Goal: Task Accomplishment & Management: Use online tool/utility

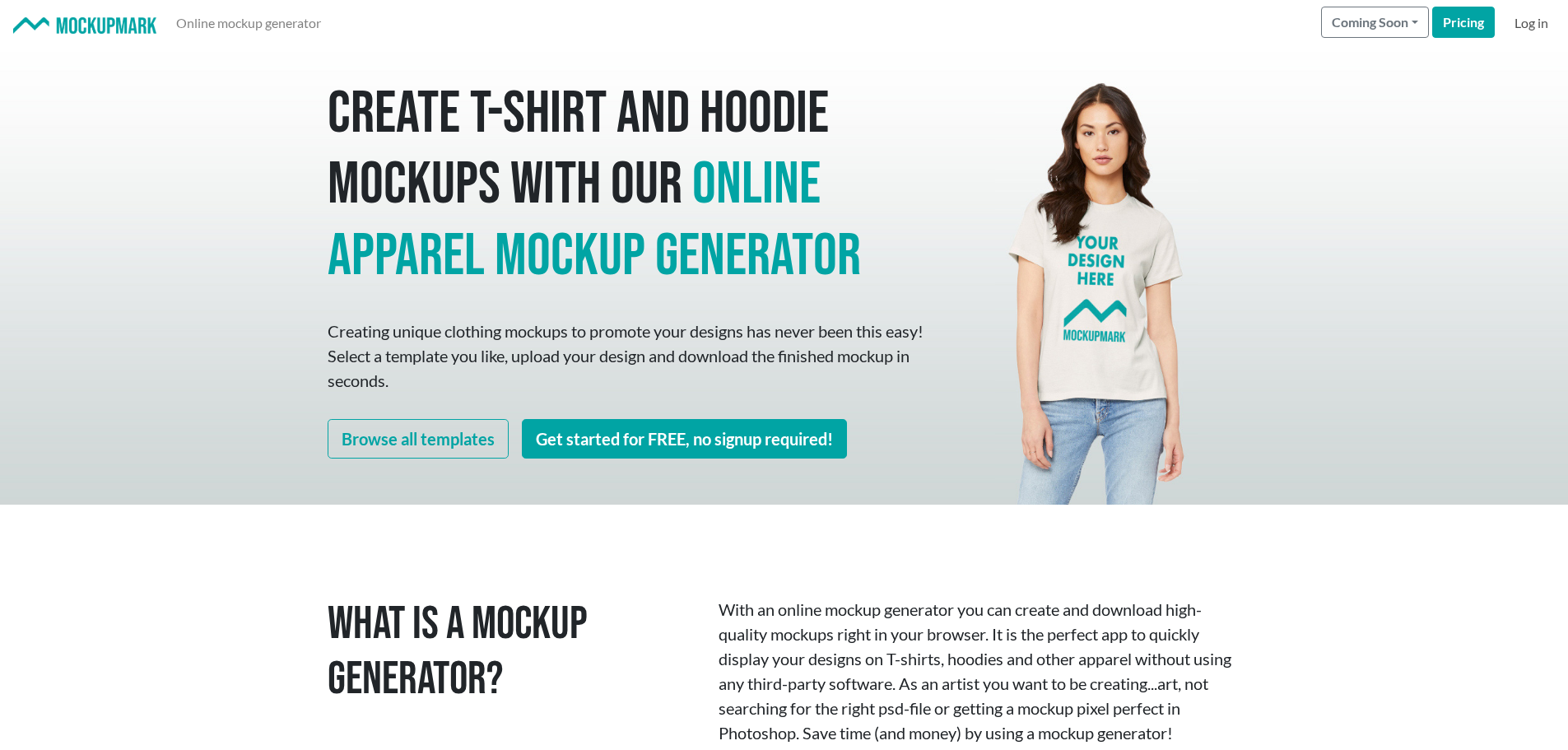
click at [1535, 20] on link "Log in" at bounding box center [1531, 23] width 47 height 33
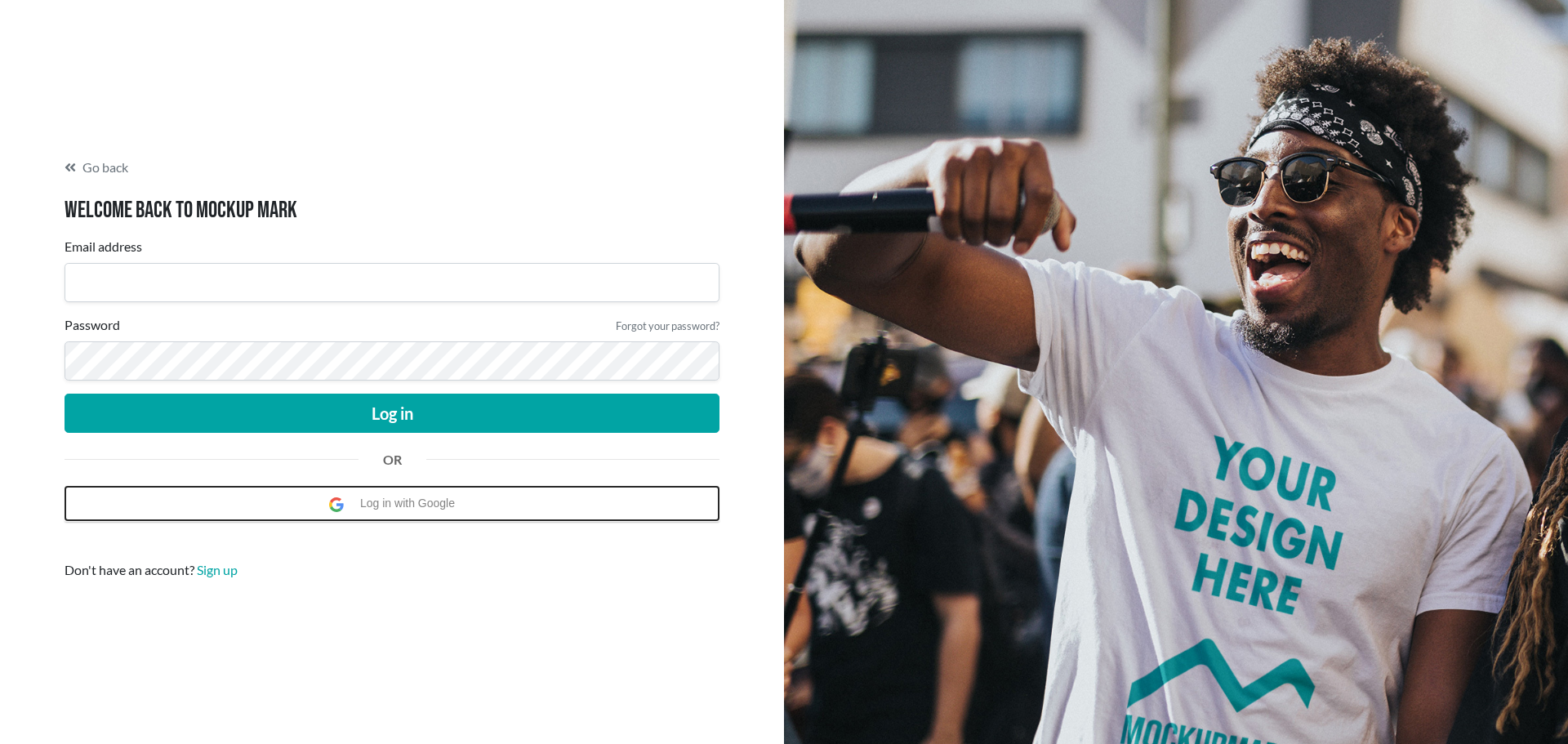
click at [399, 501] on span "Log in with Google" at bounding box center [411, 503] width 103 height 34
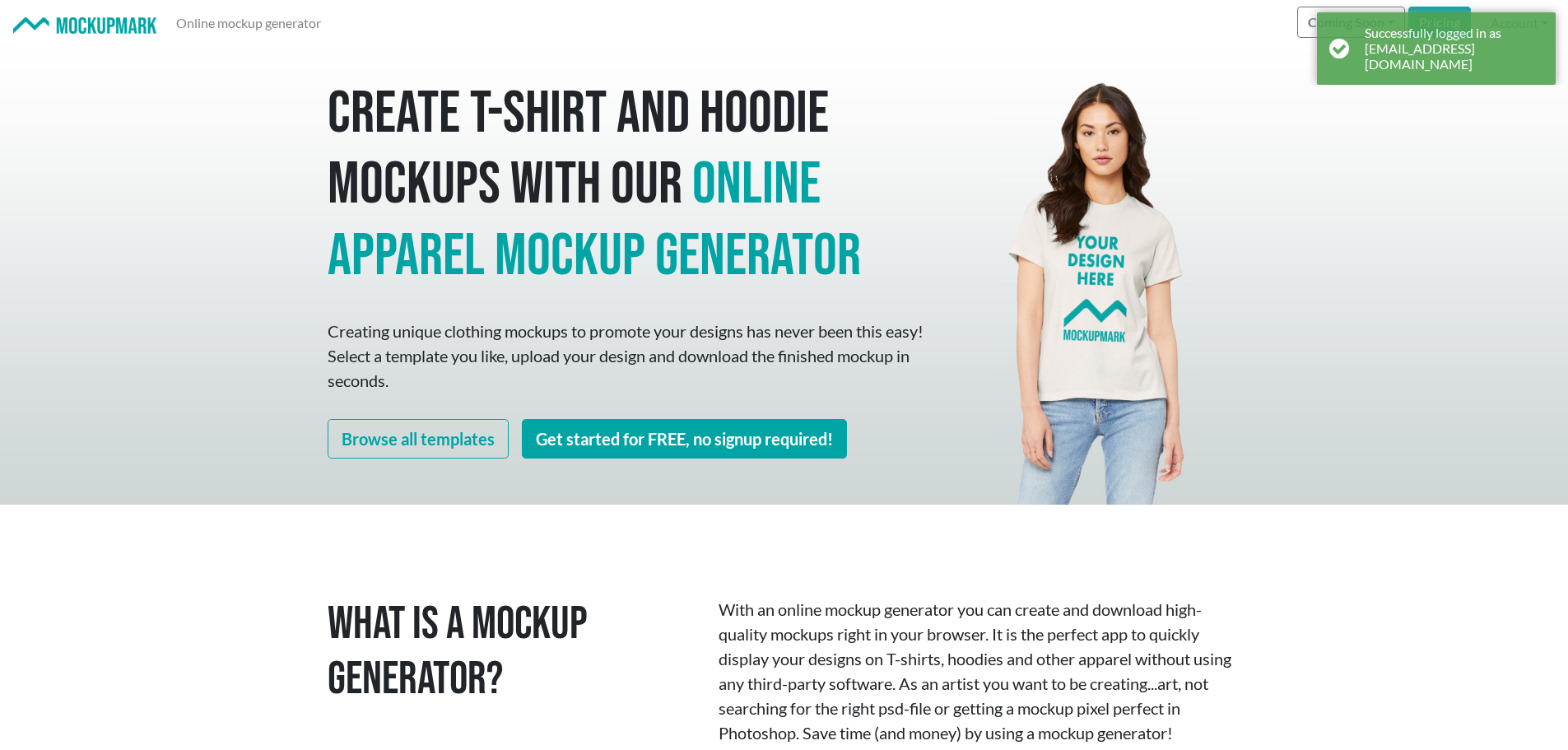
click at [1231, 112] on div at bounding box center [1097, 275] width 313 height 459
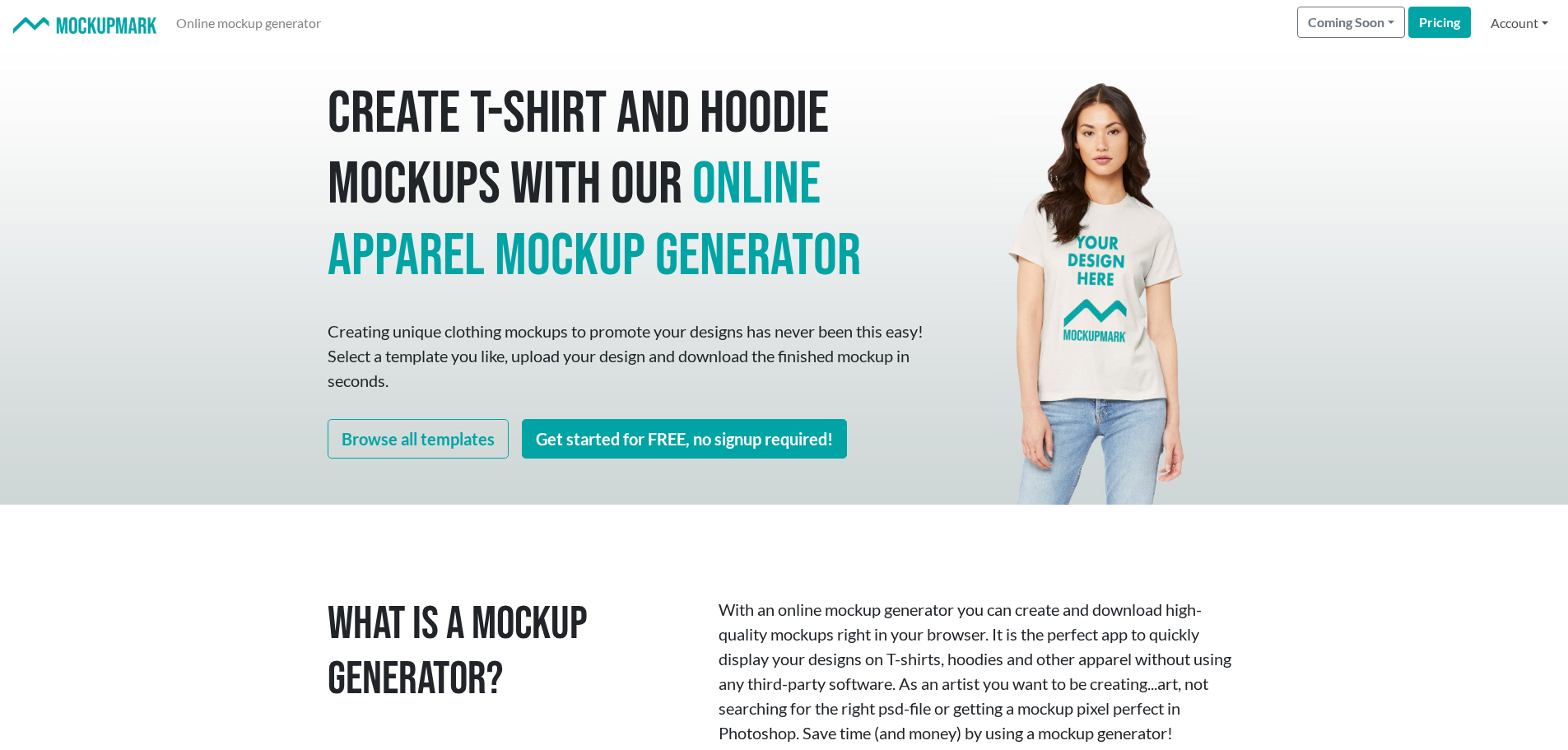
click at [1507, 18] on link "Account" at bounding box center [1519, 23] width 71 height 33
click at [1361, 63] on link "Signed in as [EMAIL_ADDRESS][DOMAIN_NAME]" at bounding box center [1391, 62] width 325 height 26
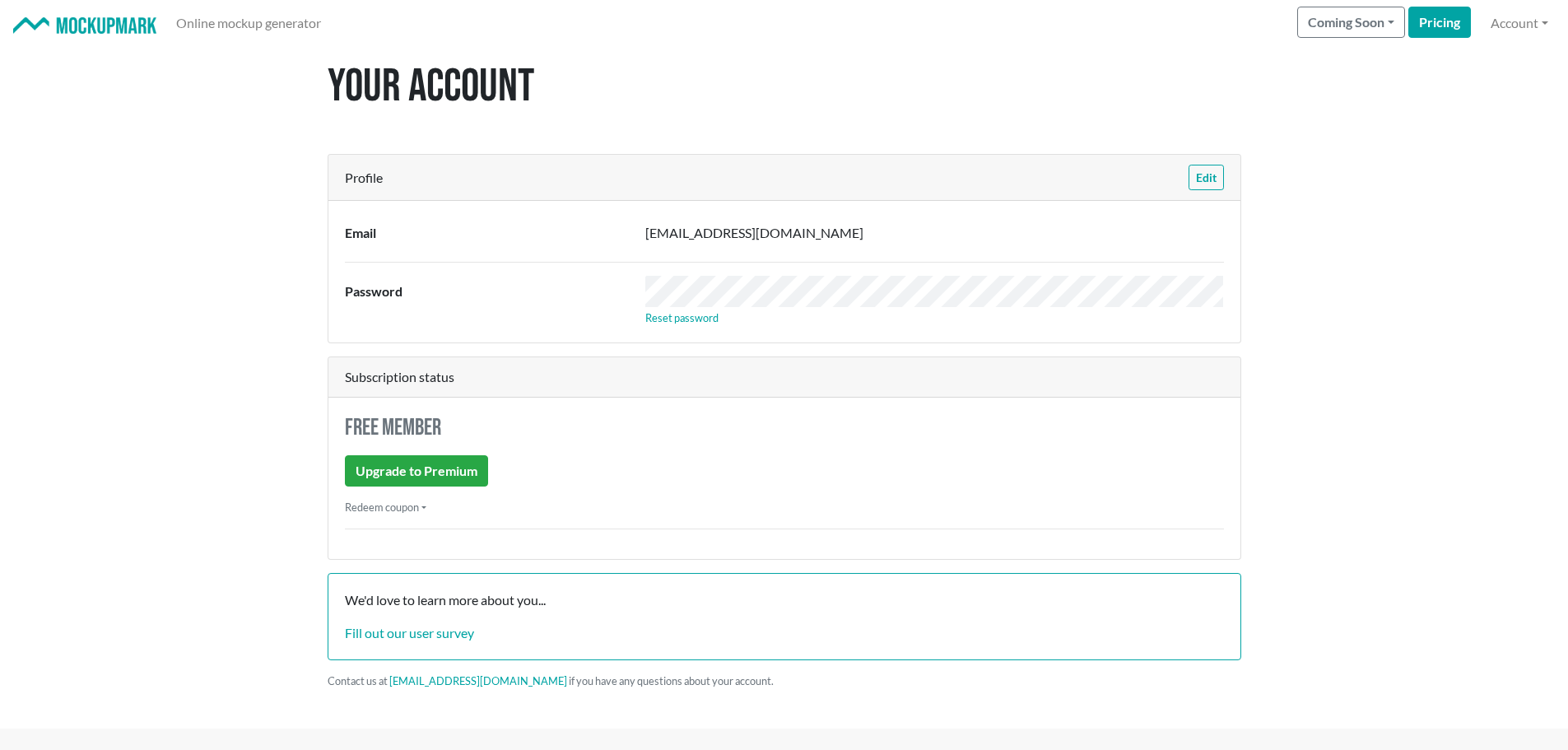
click at [119, 26] on img at bounding box center [85, 25] width 143 height 17
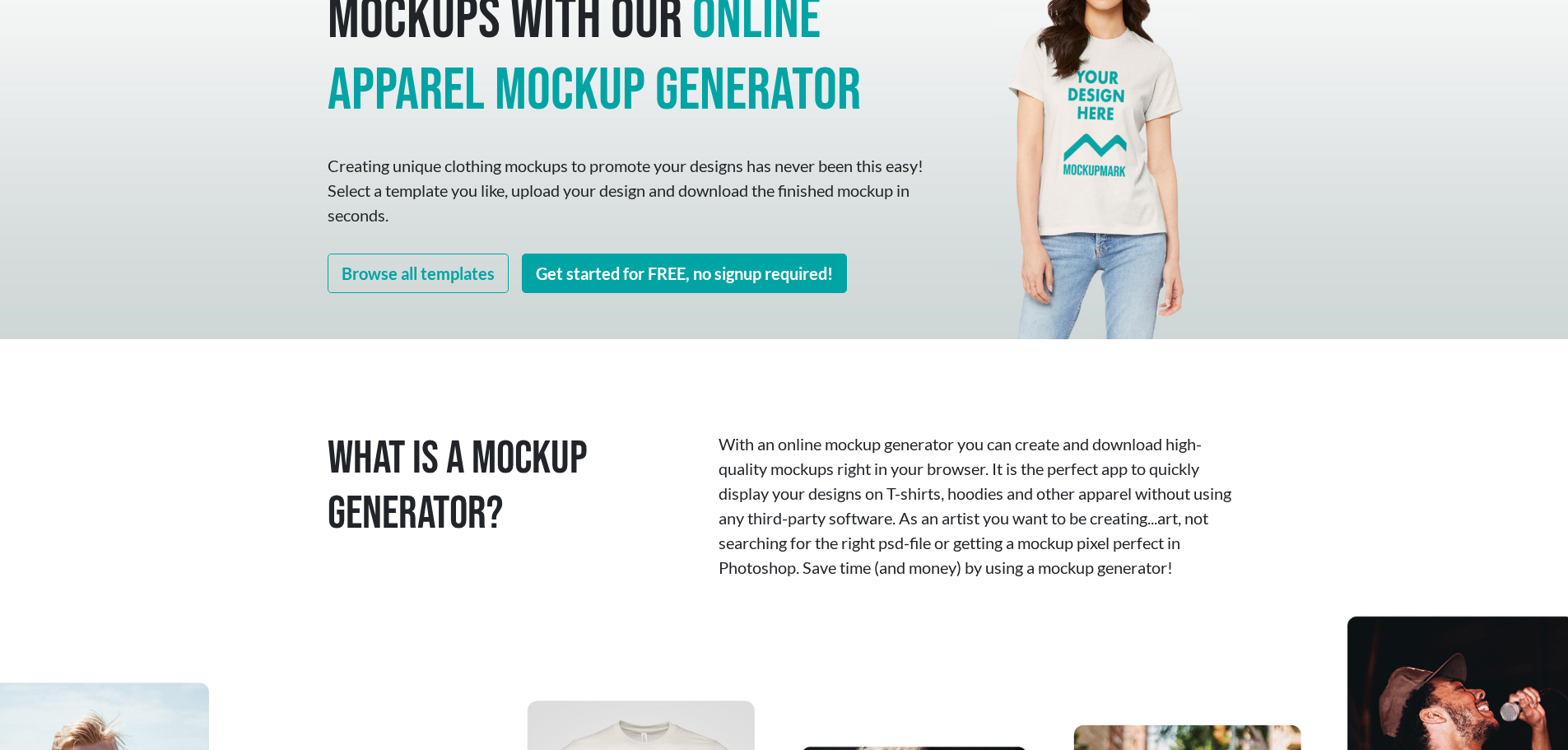
scroll to position [165, 0]
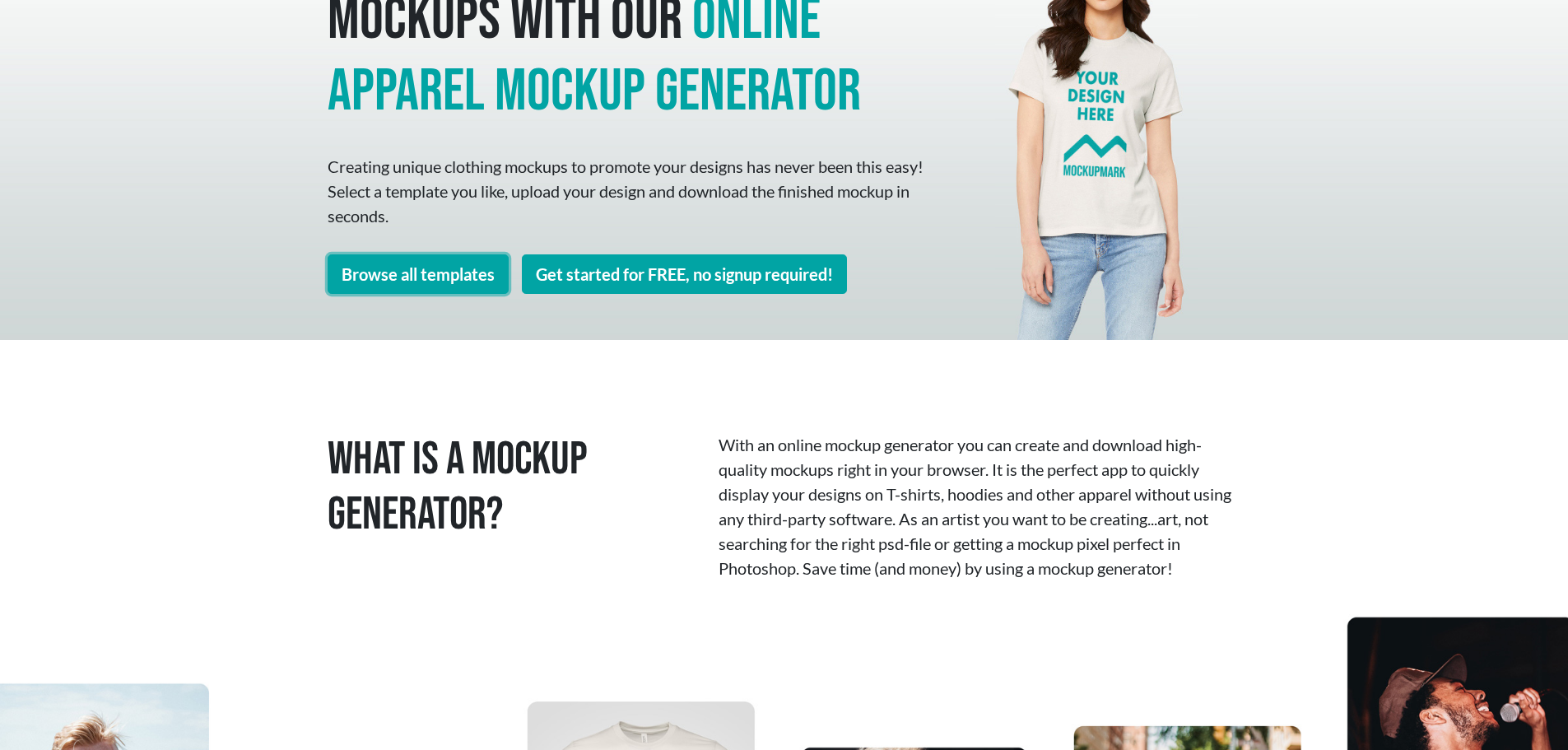
click at [423, 276] on link "Browse all templates" at bounding box center [418, 275] width 181 height 40
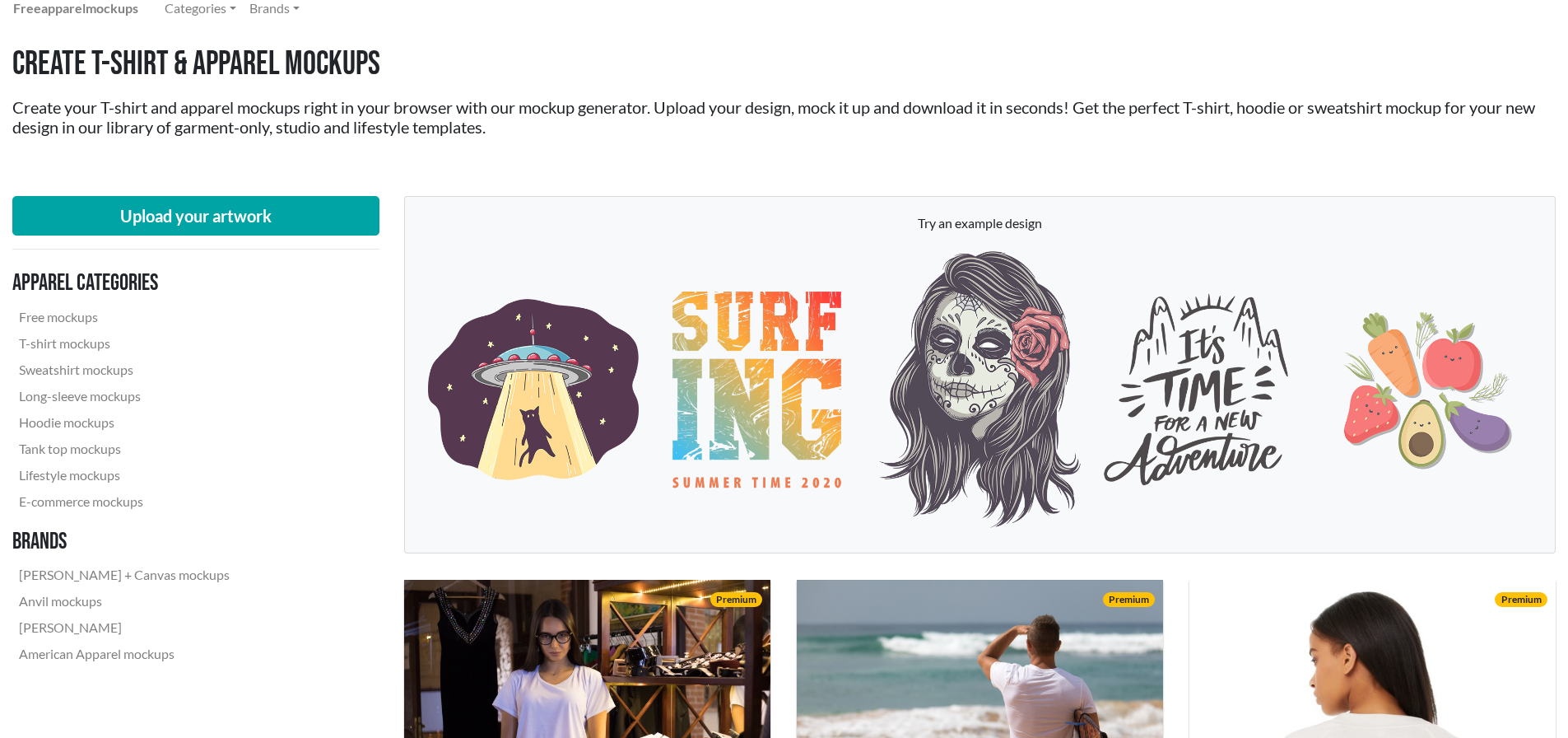
scroll to position [165, 0]
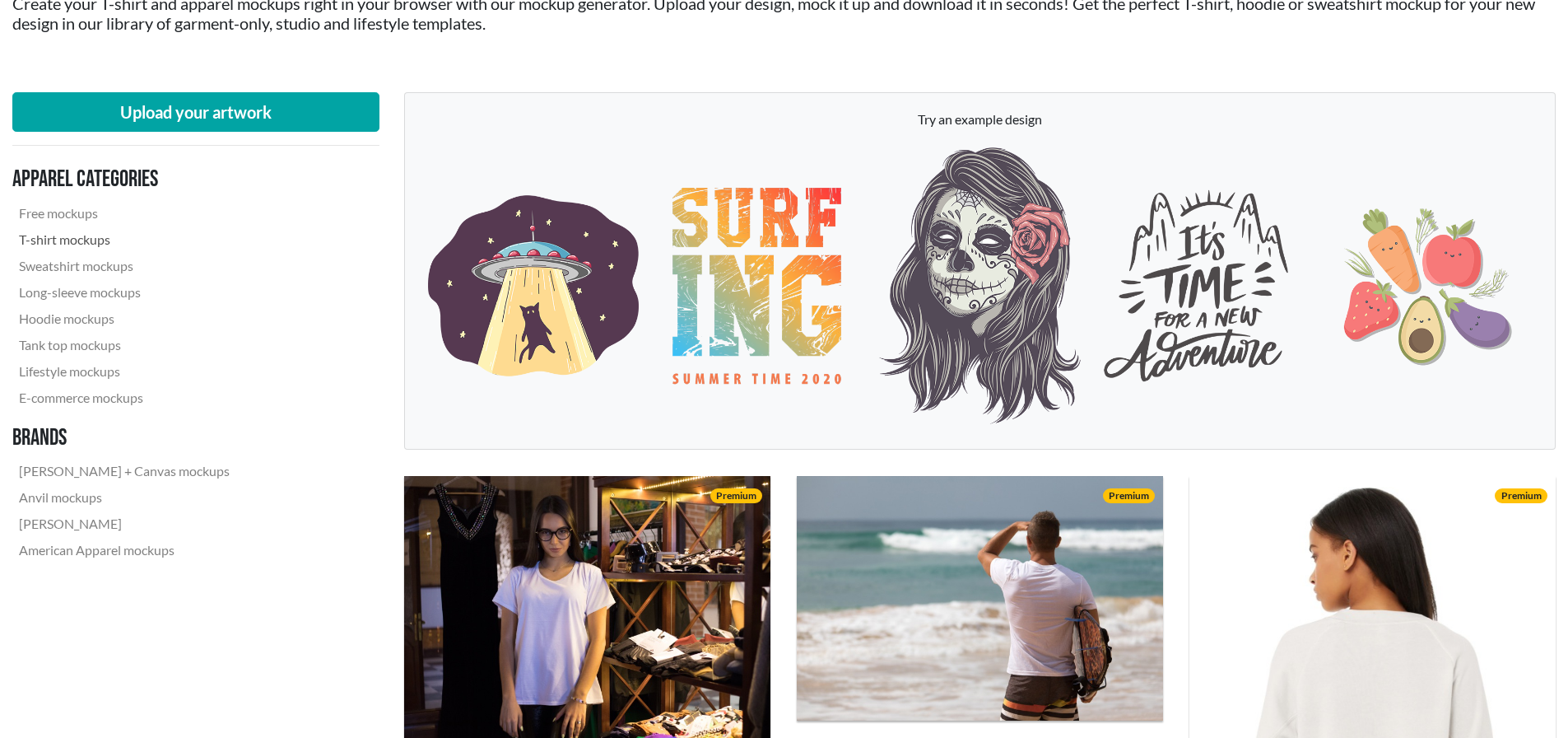
click at [86, 240] on link "T-shirt mockups" at bounding box center [123, 240] width 224 height 26
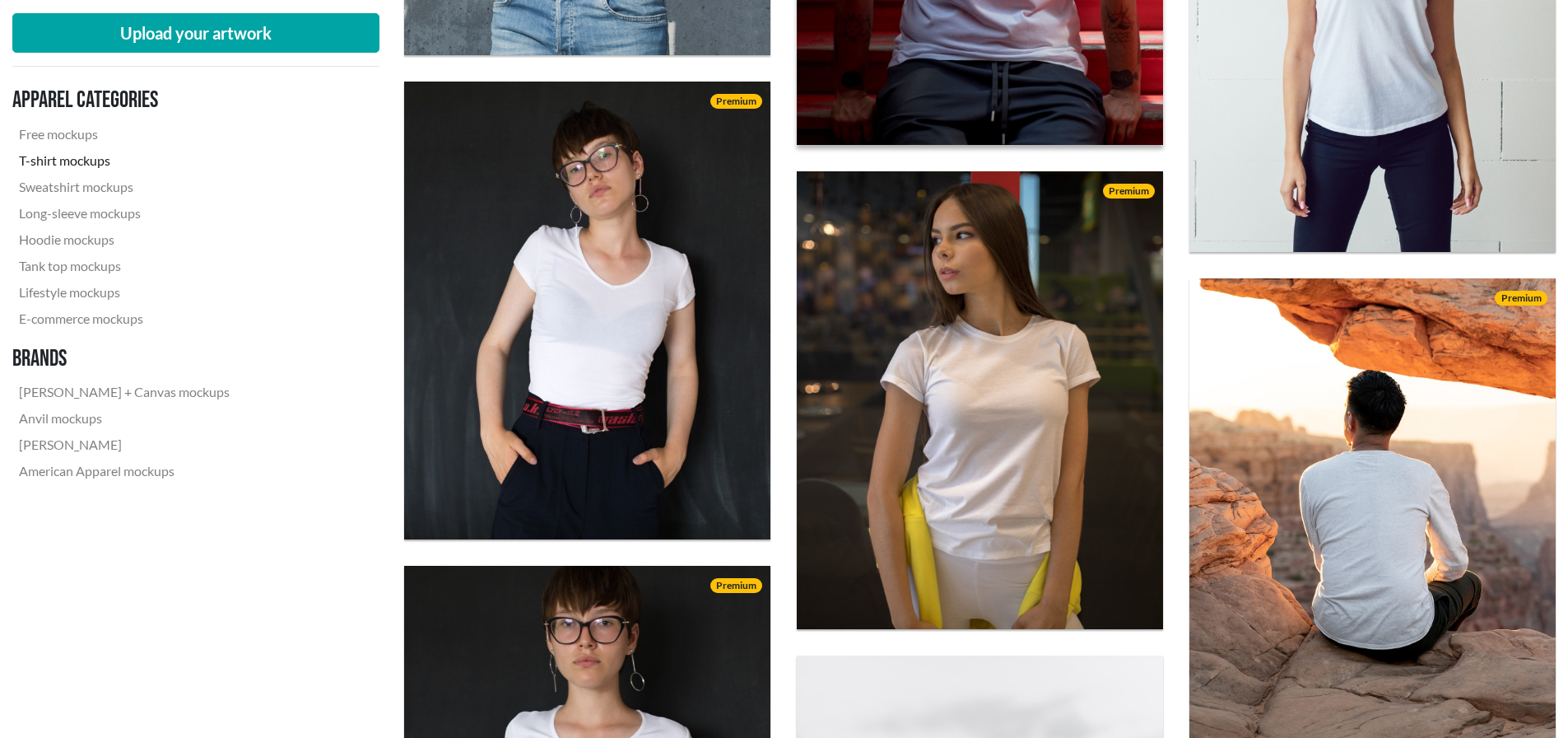
scroll to position [3129, 0]
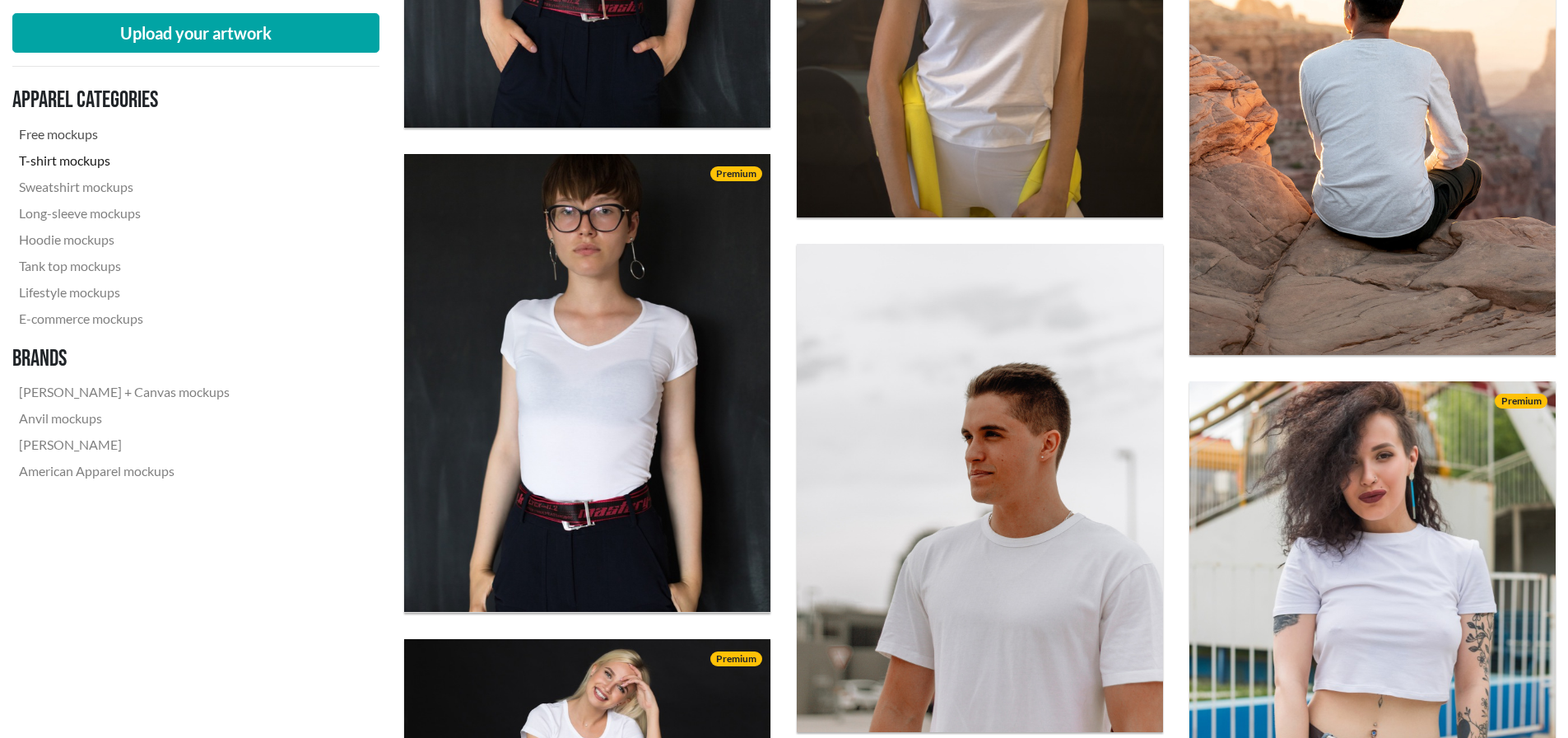
click at [59, 136] on link "Free mockups" at bounding box center [123, 134] width 224 height 26
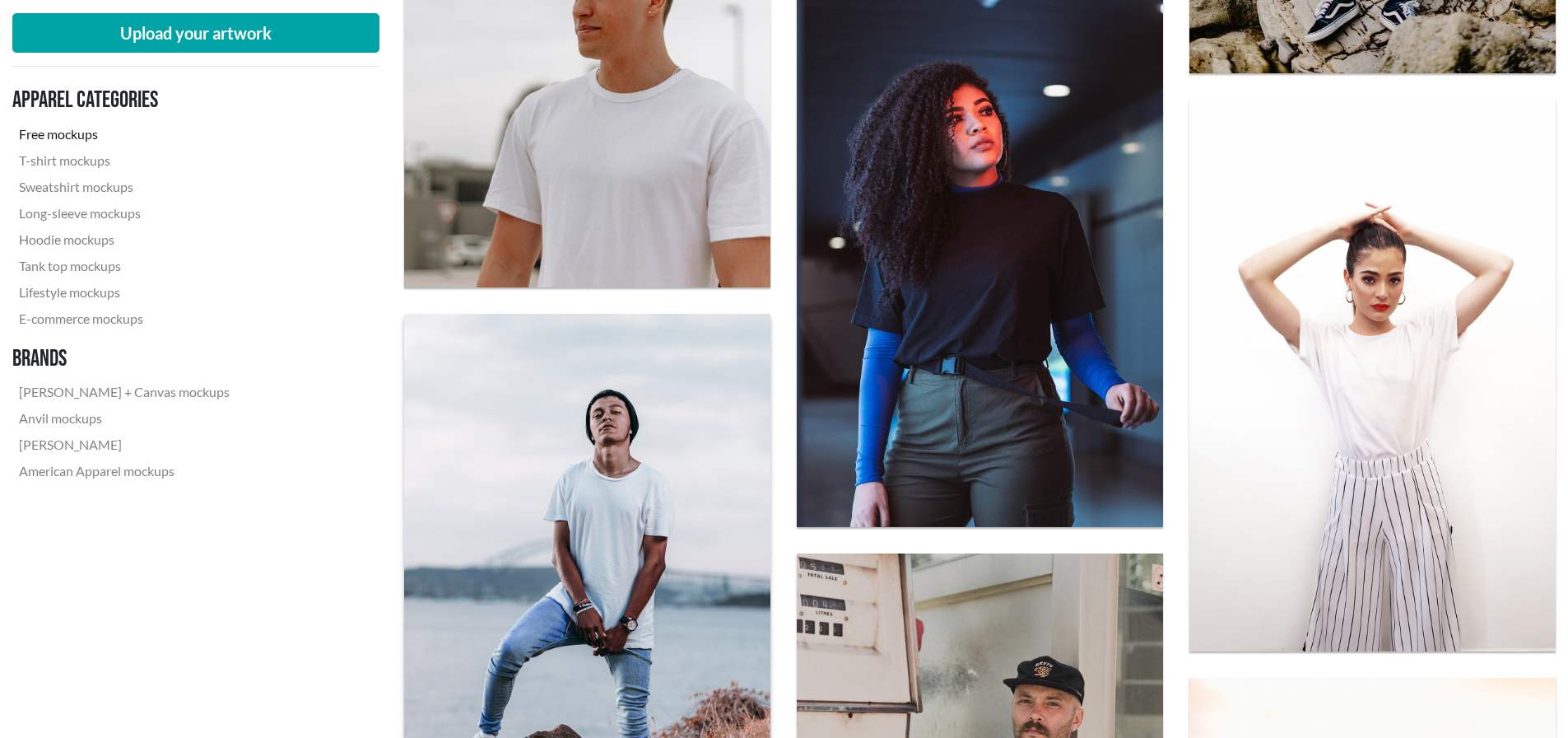
scroll to position [1565, 0]
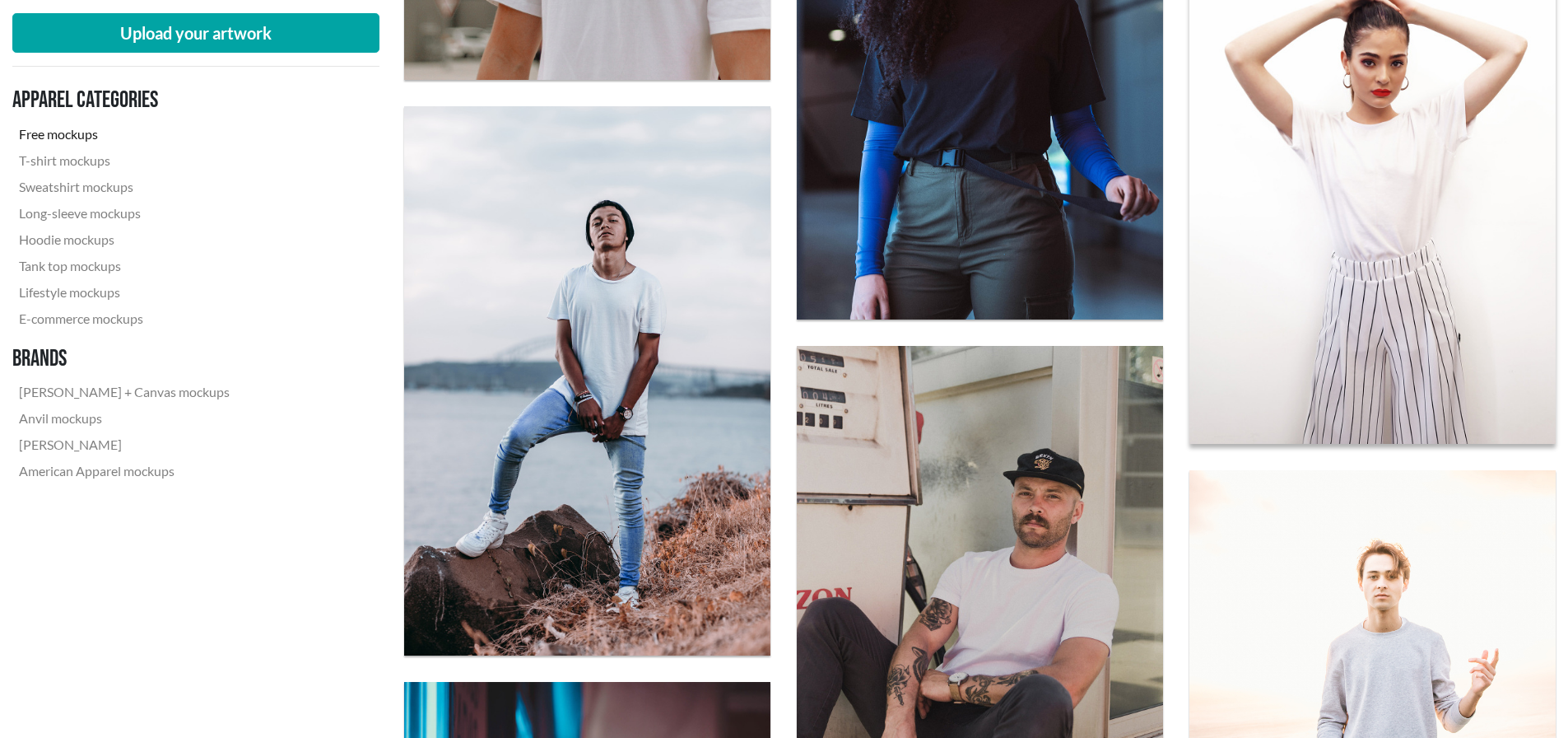
click at [1371, 255] on img at bounding box center [1372, 167] width 403 height 606
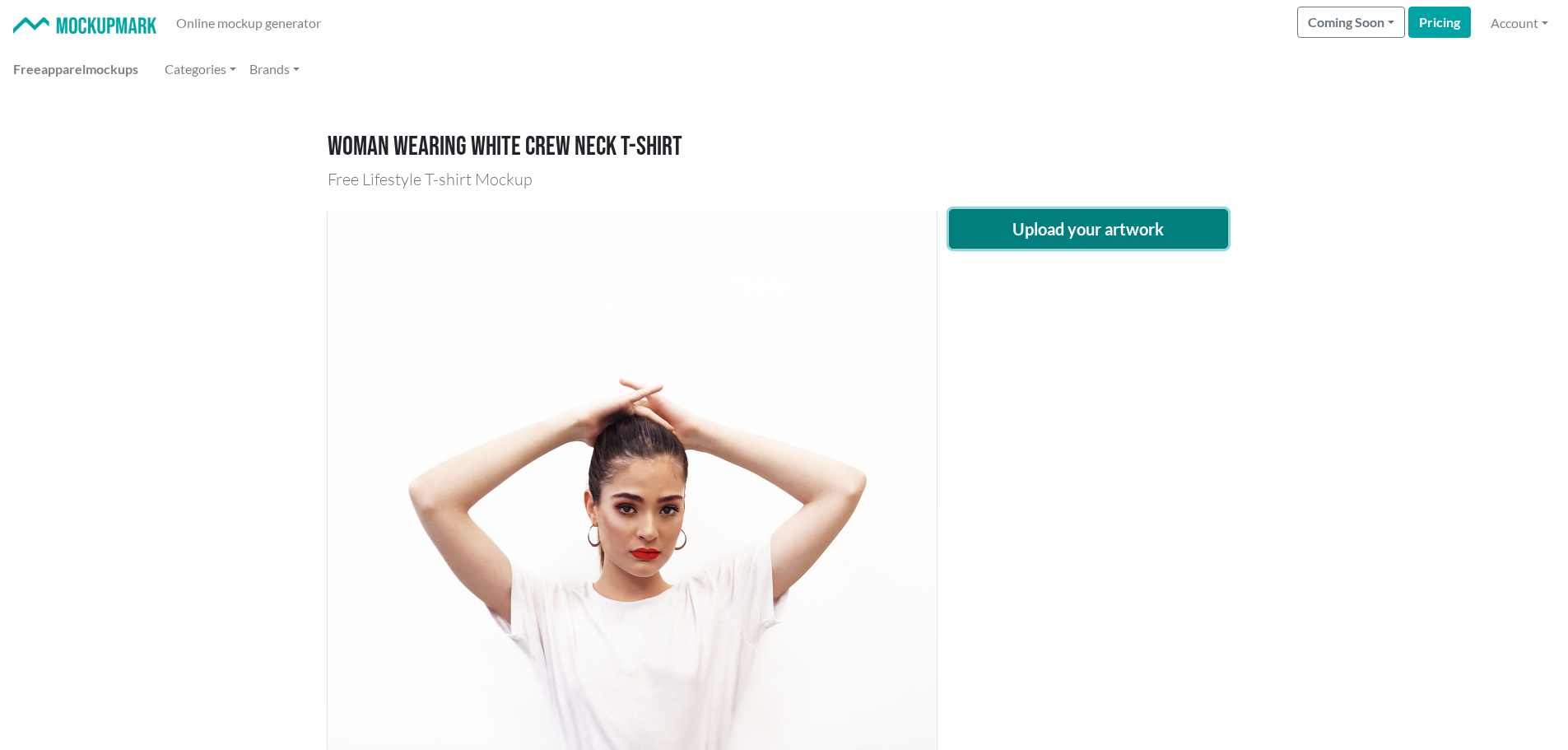
click at [1093, 232] on button "Upload your artwork" at bounding box center [1089, 229] width 279 height 40
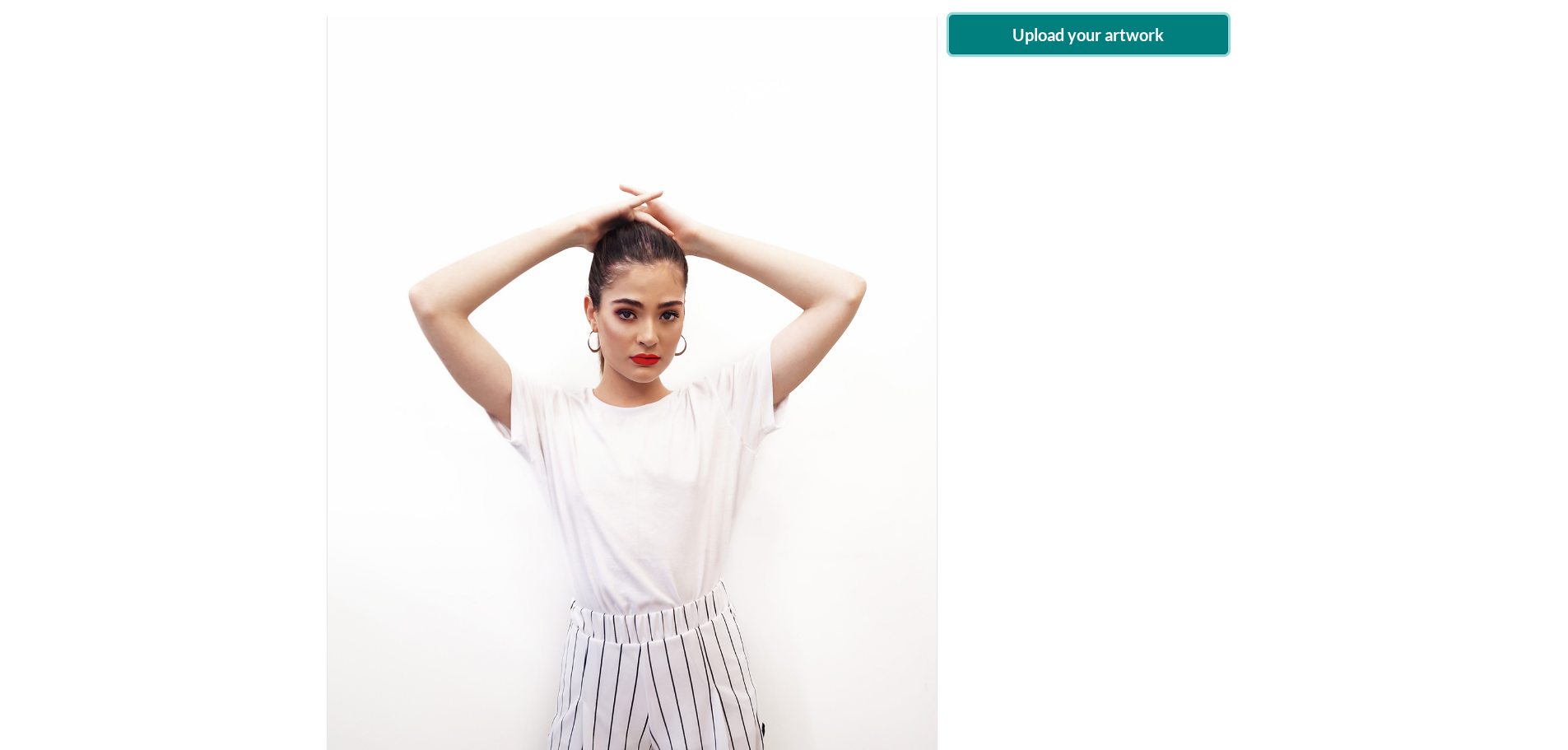
scroll to position [83, 0]
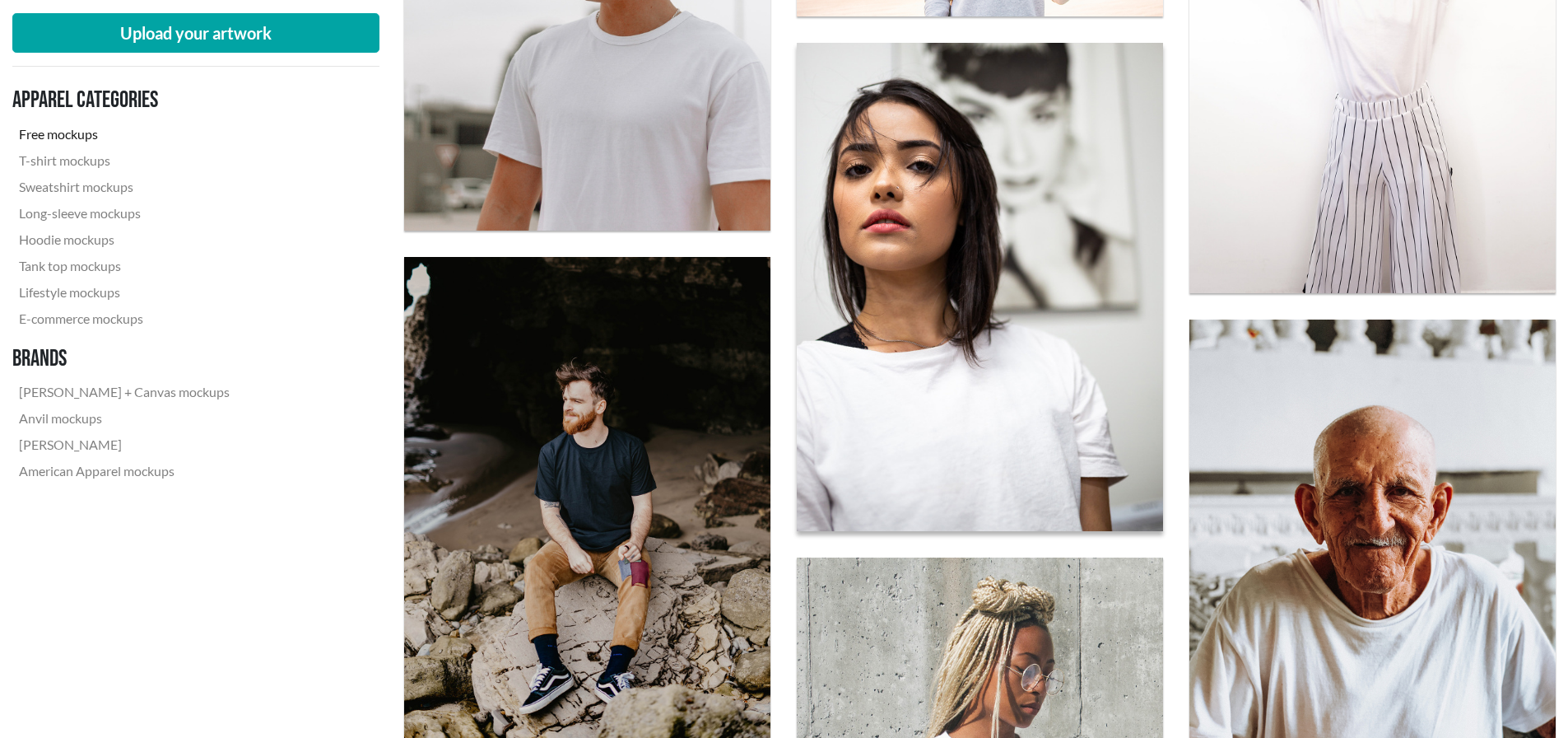
scroll to position [906, 0]
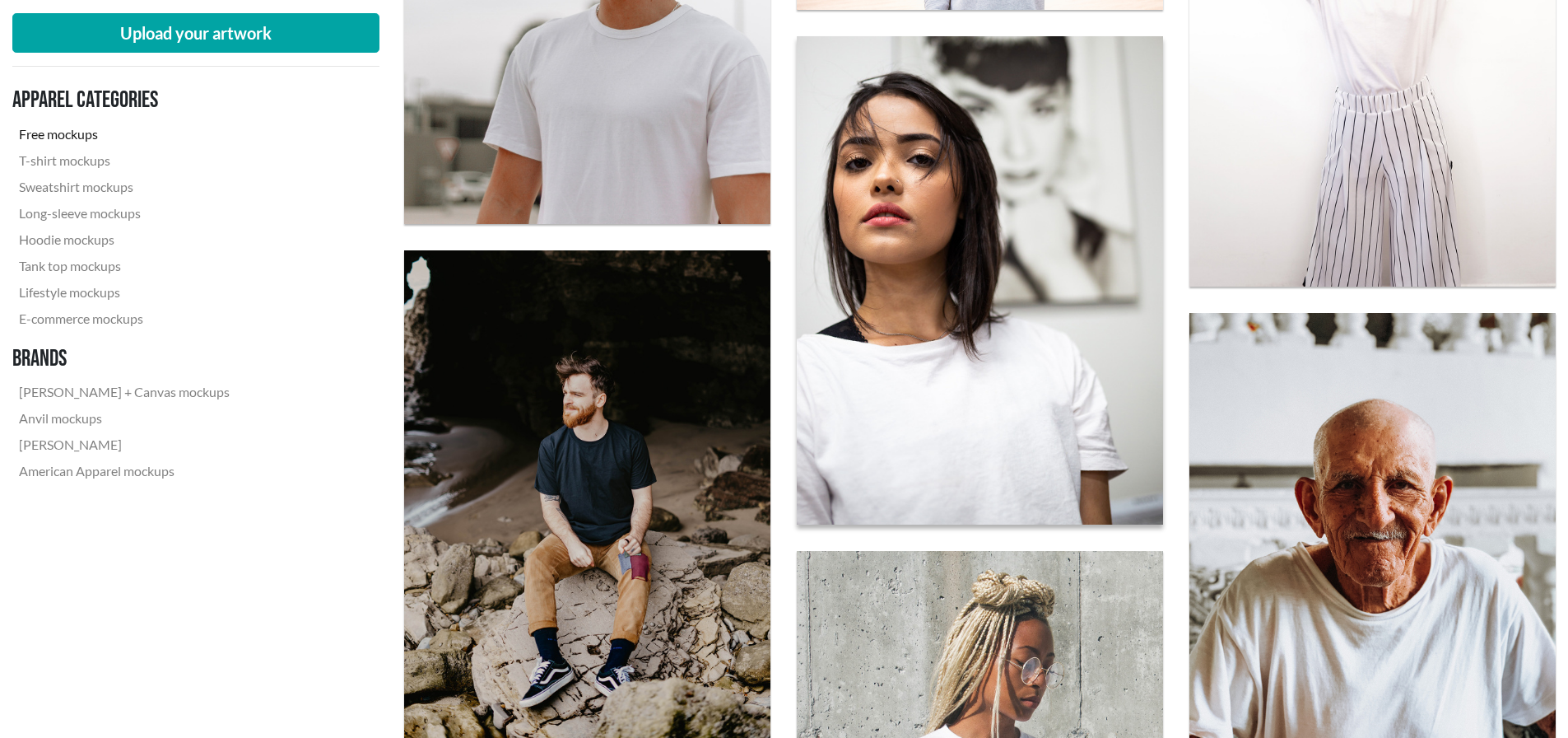
click at [990, 308] on img at bounding box center [979, 280] width 403 height 537
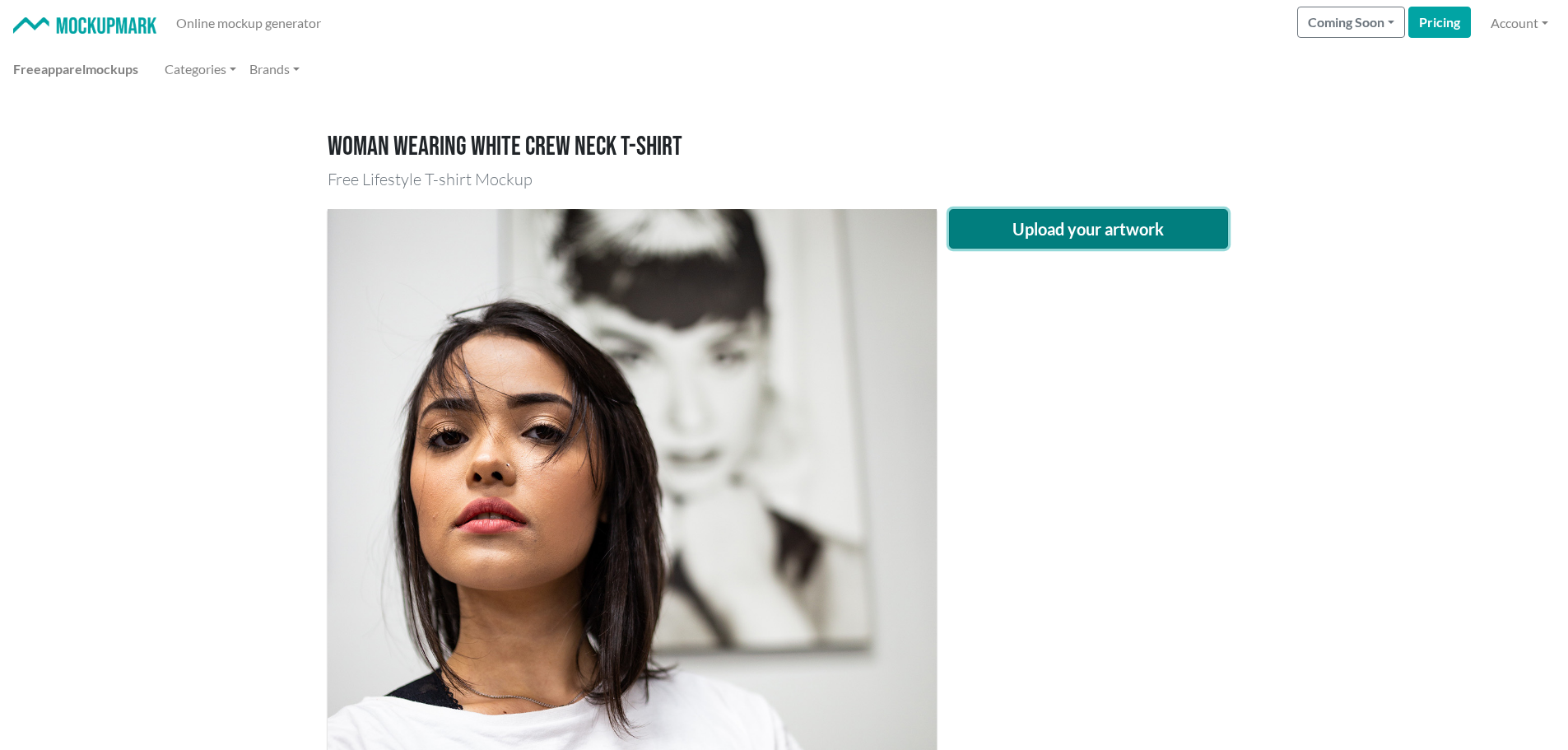
click at [1060, 233] on button "Upload your artwork" at bounding box center [1089, 229] width 279 height 40
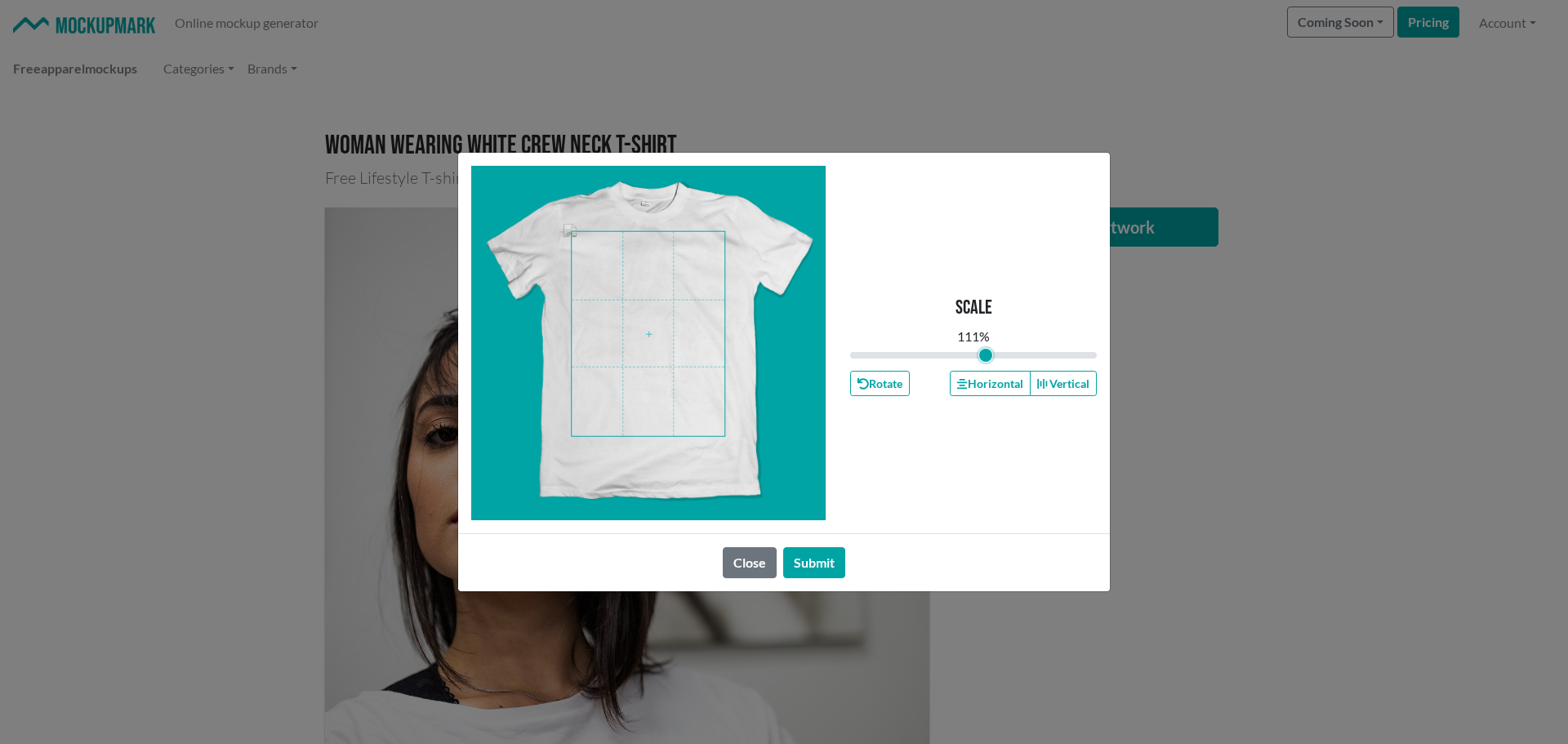
click at [986, 349] on input "range" at bounding box center [974, 355] width 247 height 18
click at [999, 354] on input "range" at bounding box center [974, 355] width 247 height 18
type input "1.2"
click at [997, 352] on input "range" at bounding box center [974, 355] width 247 height 18
click at [659, 310] on span at bounding box center [647, 334] width 153 height 204
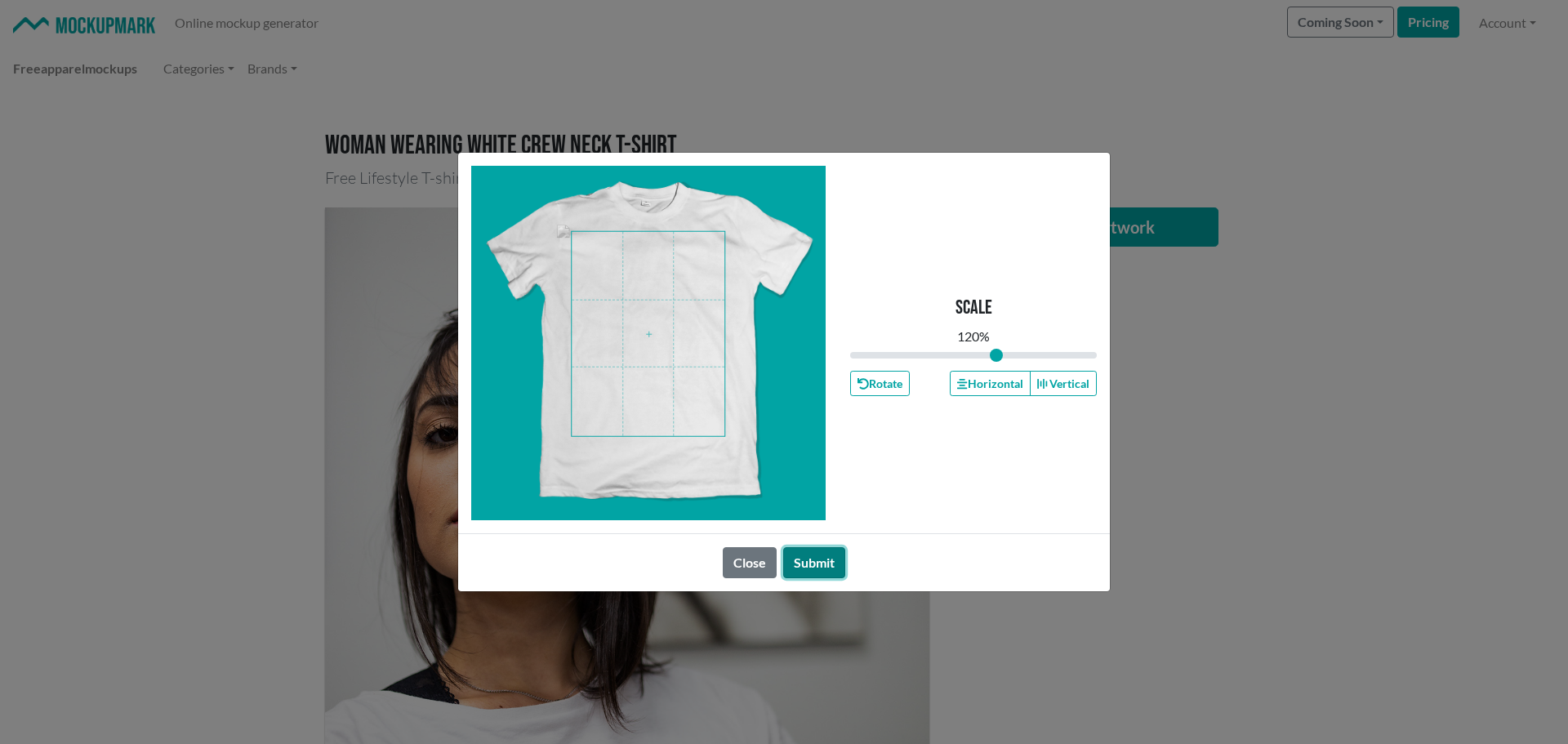
click at [805, 557] on button "Submit" at bounding box center [814, 562] width 62 height 31
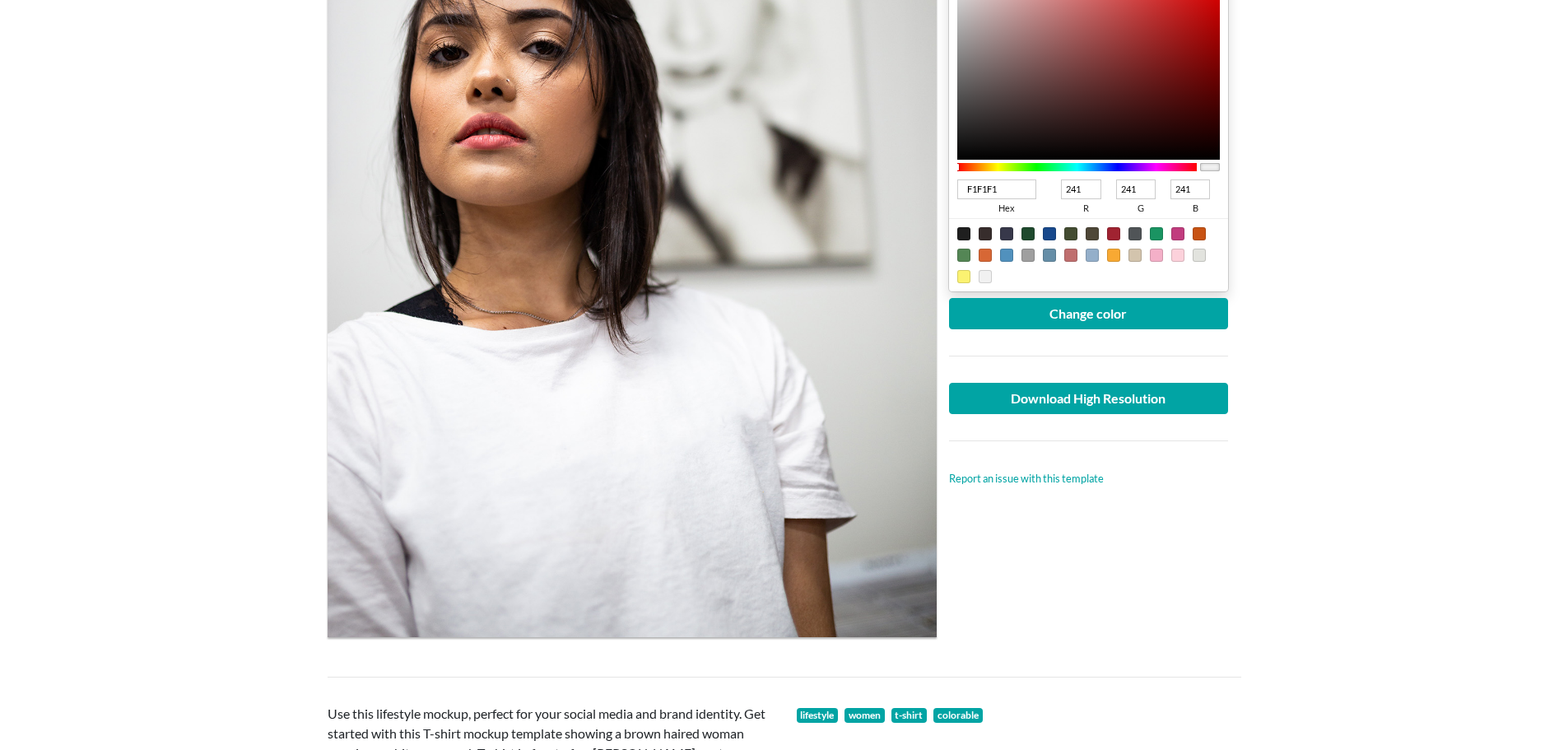
scroll to position [247, 0]
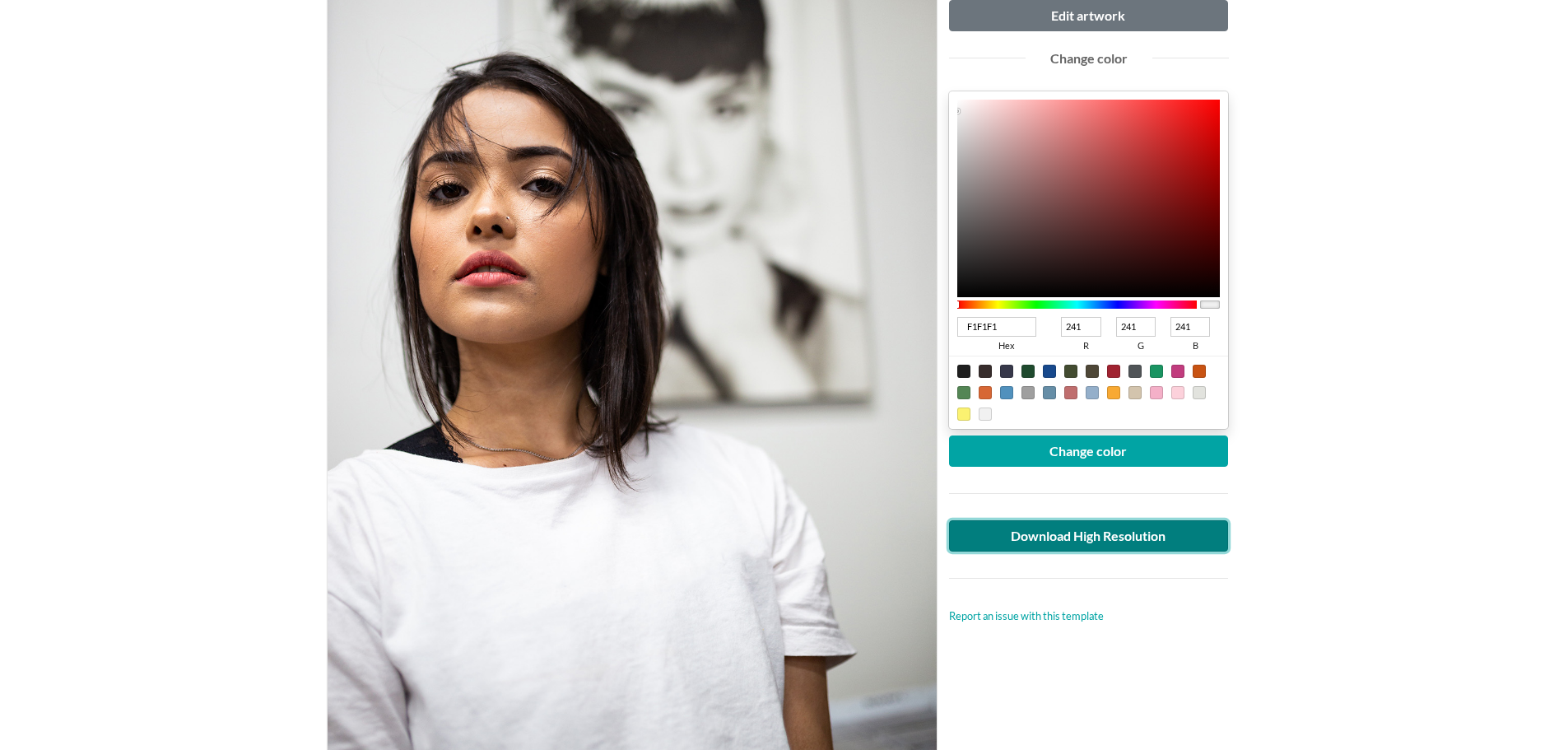
click at [1090, 536] on link "Download High Resolution" at bounding box center [1089, 535] width 279 height 31
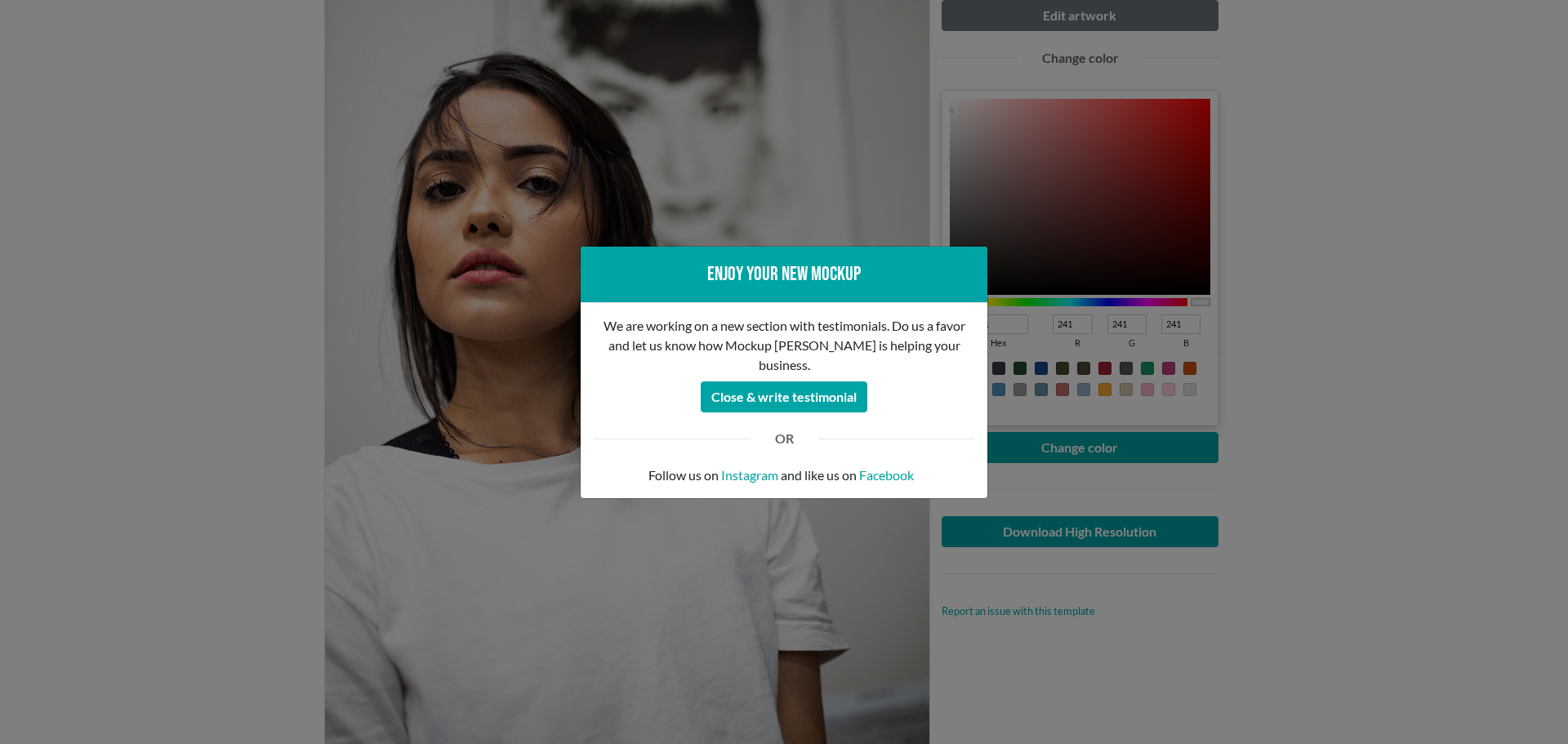
drag, startPoint x: 1539, startPoint y: 330, endPoint x: 1486, endPoint y: 324, distance: 53.3
click at [1539, 330] on div "Enjoy your new mockup We are working on a new section with testimonials. Do us …" at bounding box center [784, 372] width 1568 height 744
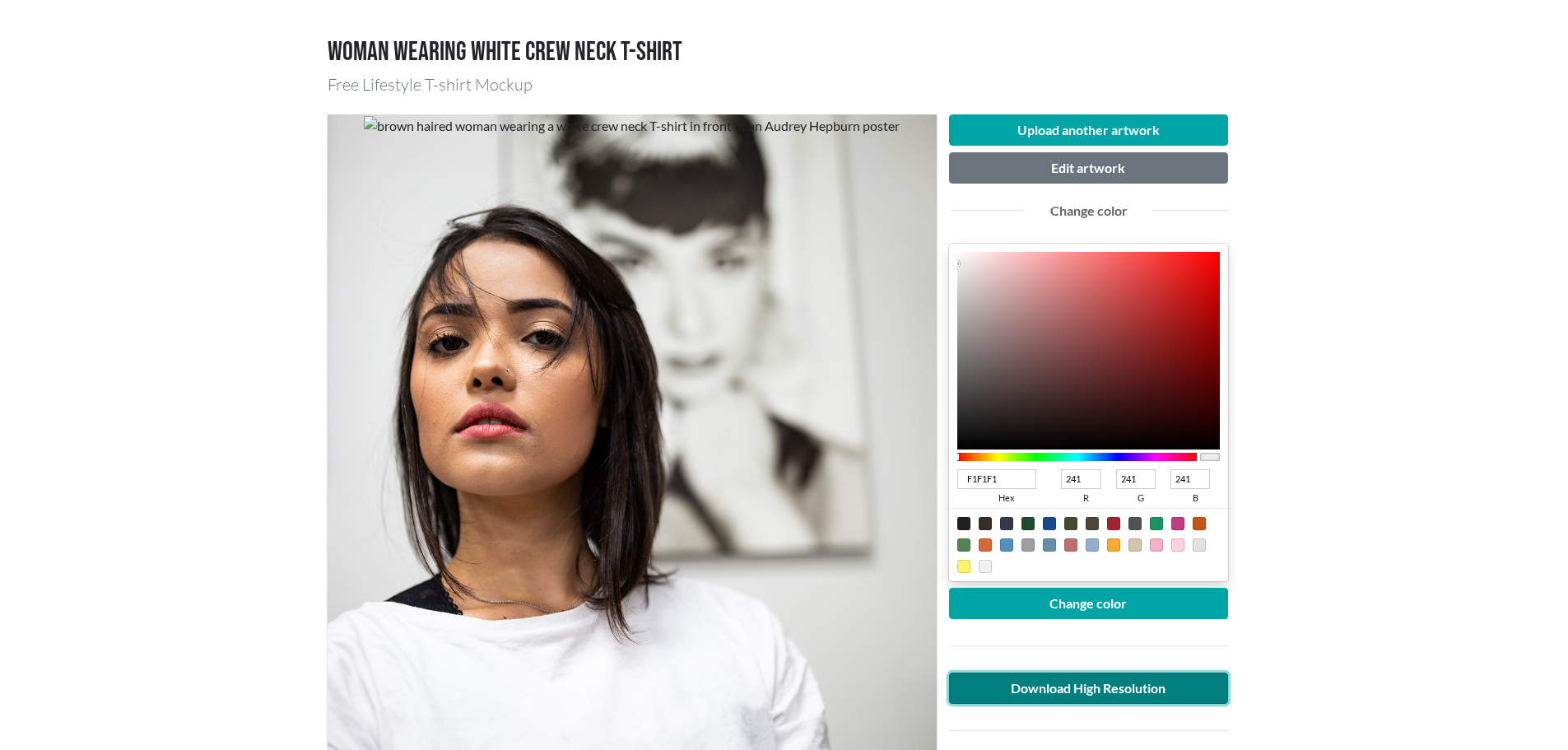
scroll to position [0, 0]
